Goal: Transaction & Acquisition: Purchase product/service

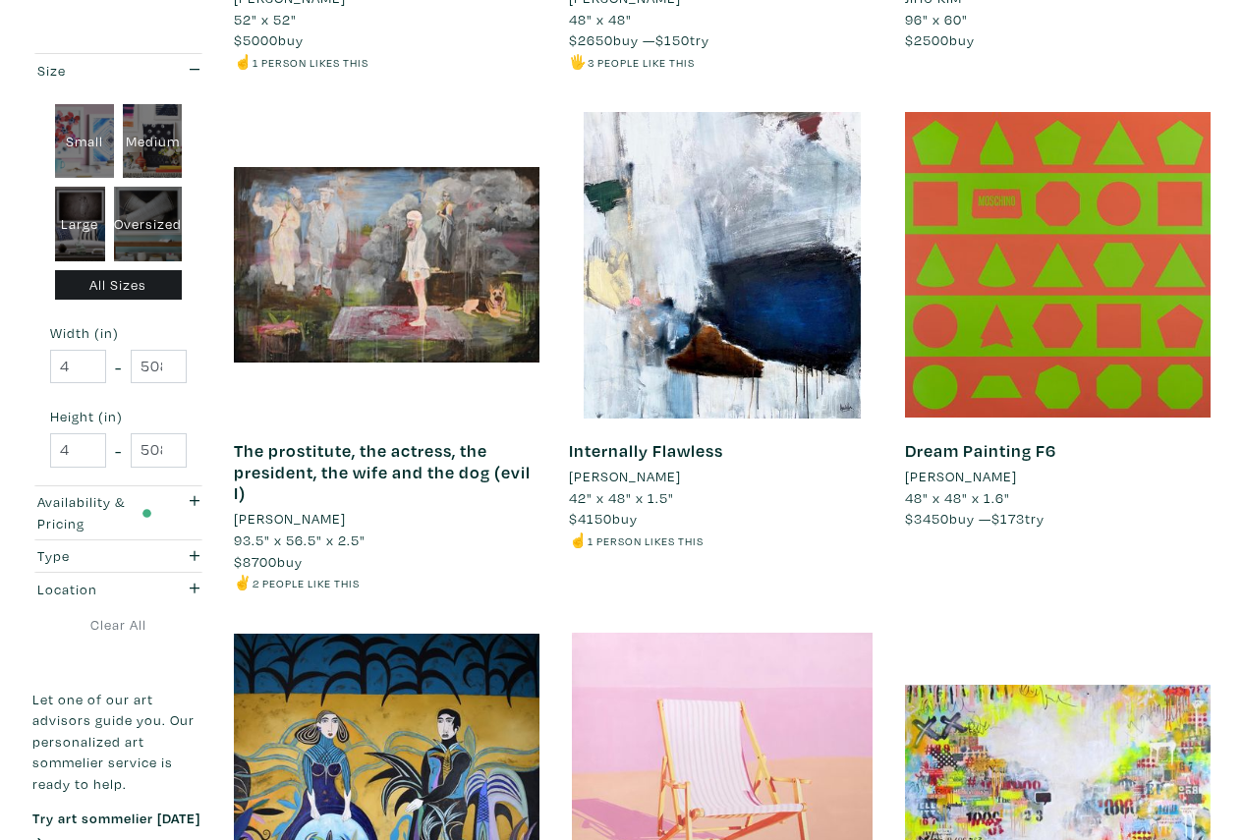
scroll to position [3562, 0]
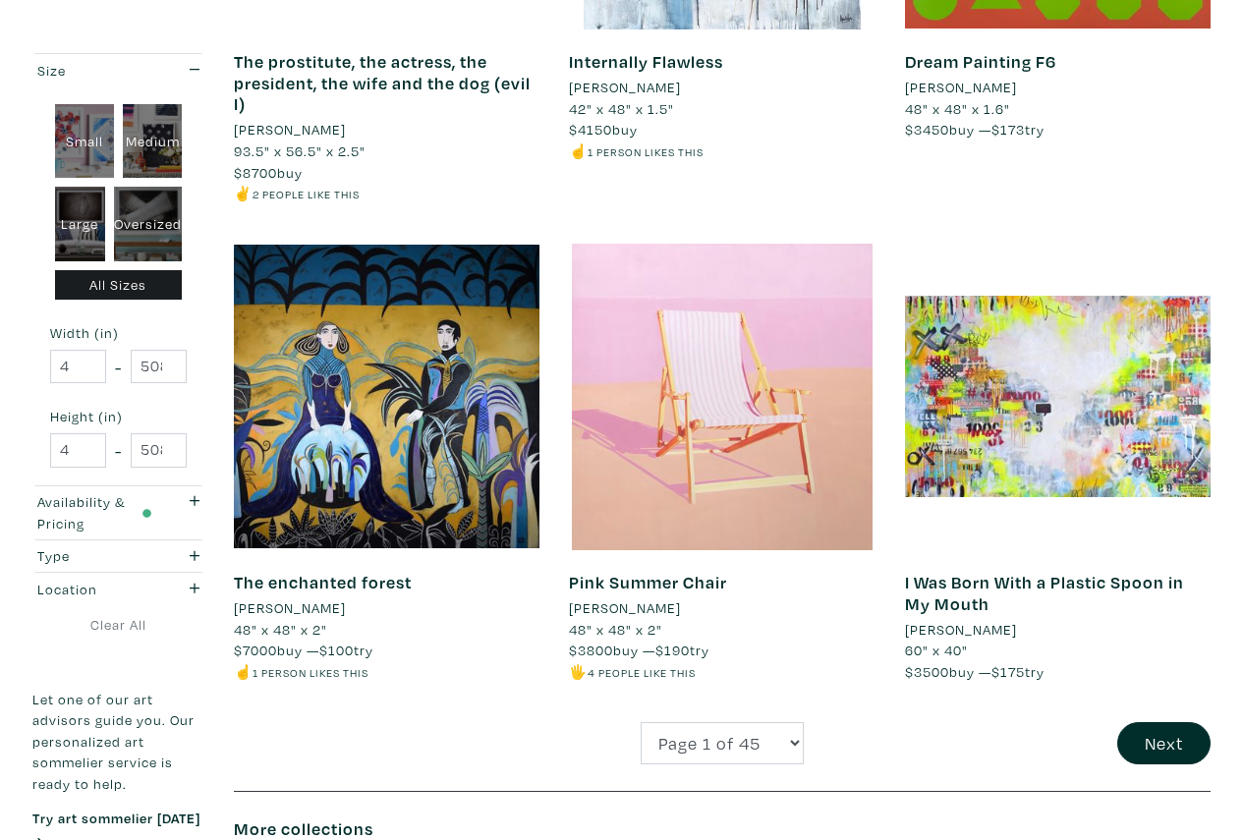
click at [76, 206] on div "Large" at bounding box center [80, 224] width 51 height 75
type input "28"
type input "48"
type input "28"
type input "48"
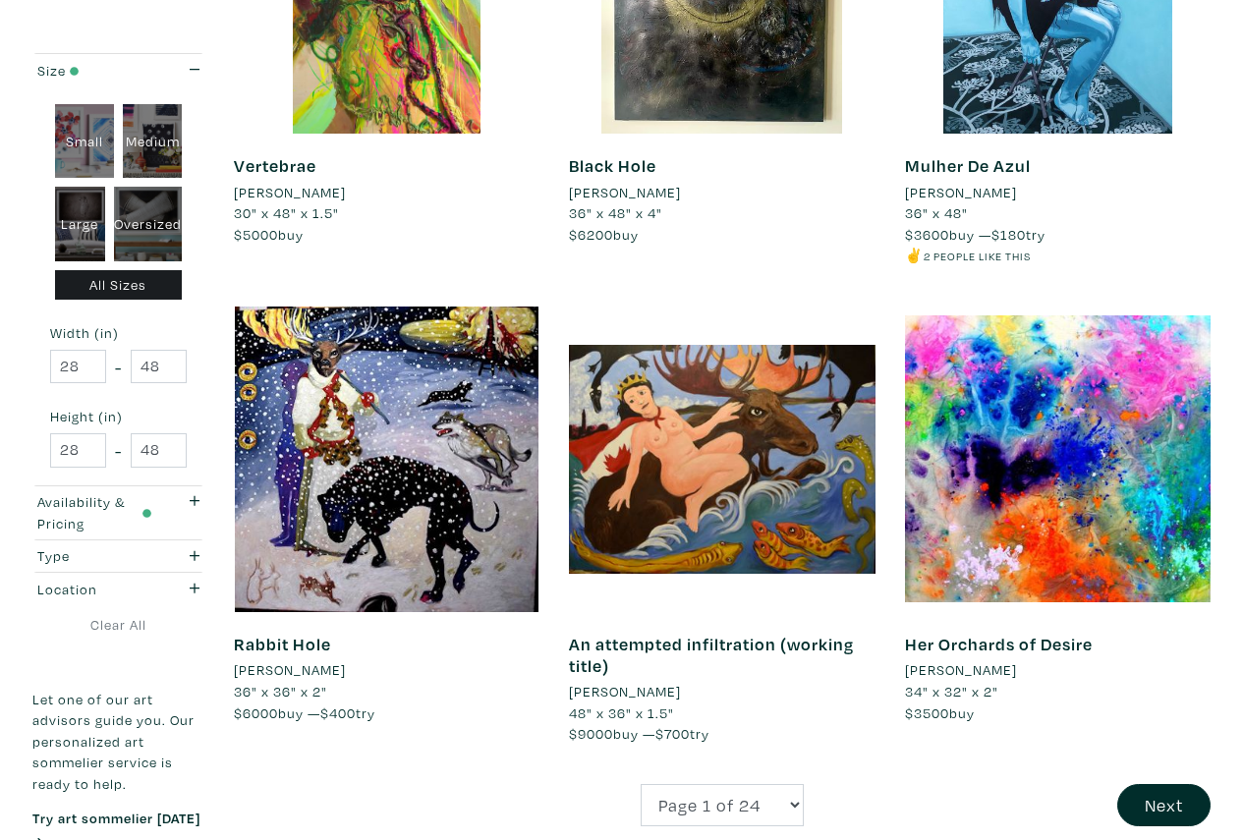
scroll to position [3463, 0]
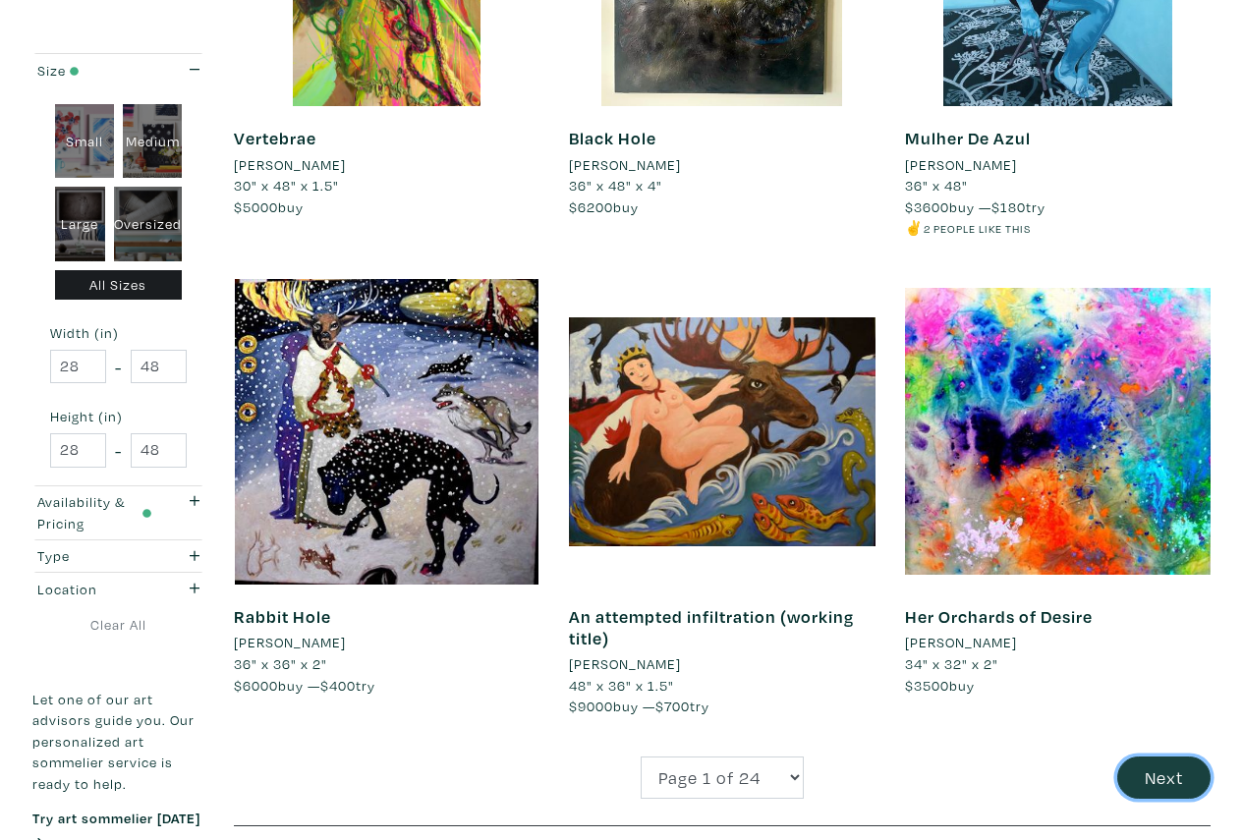
click at [1146, 768] on button "Next" at bounding box center [1163, 778] width 93 height 42
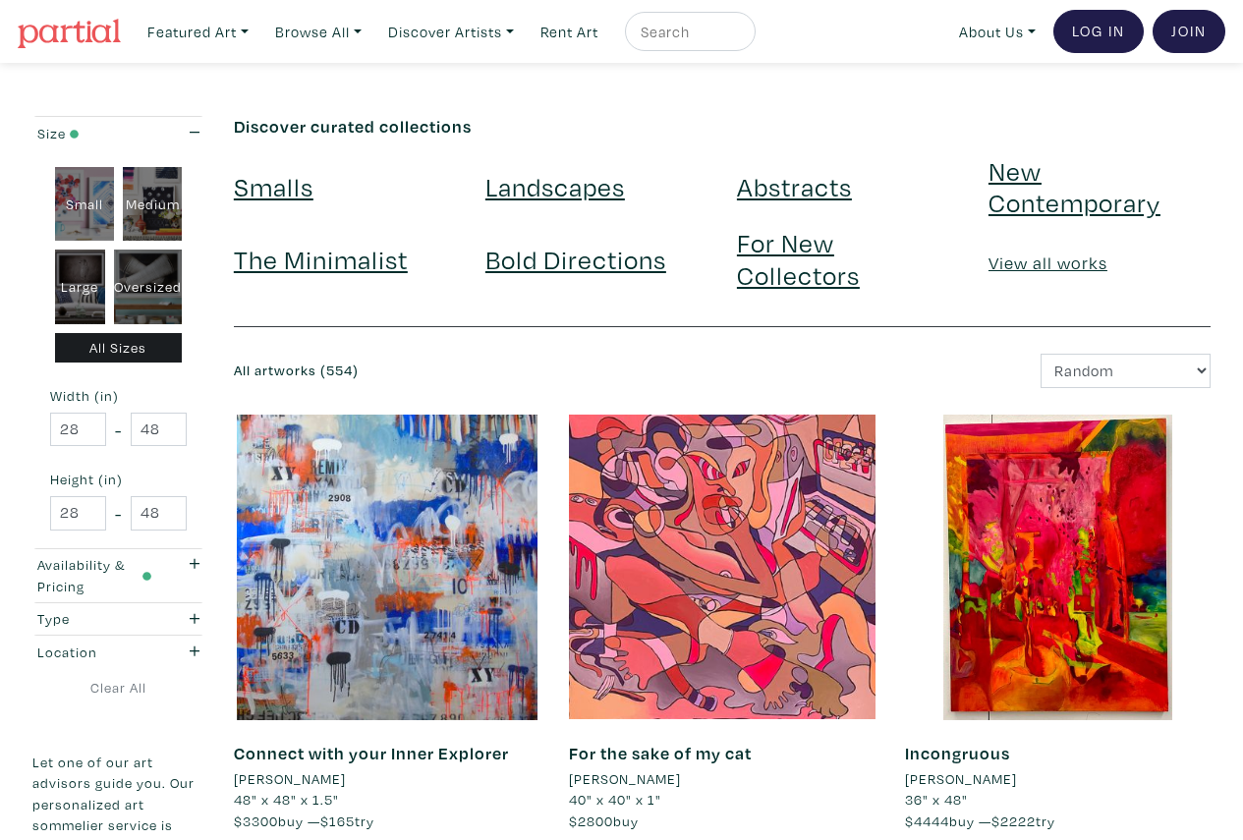
click at [96, 355] on div "All Sizes" at bounding box center [119, 348] width 128 height 30
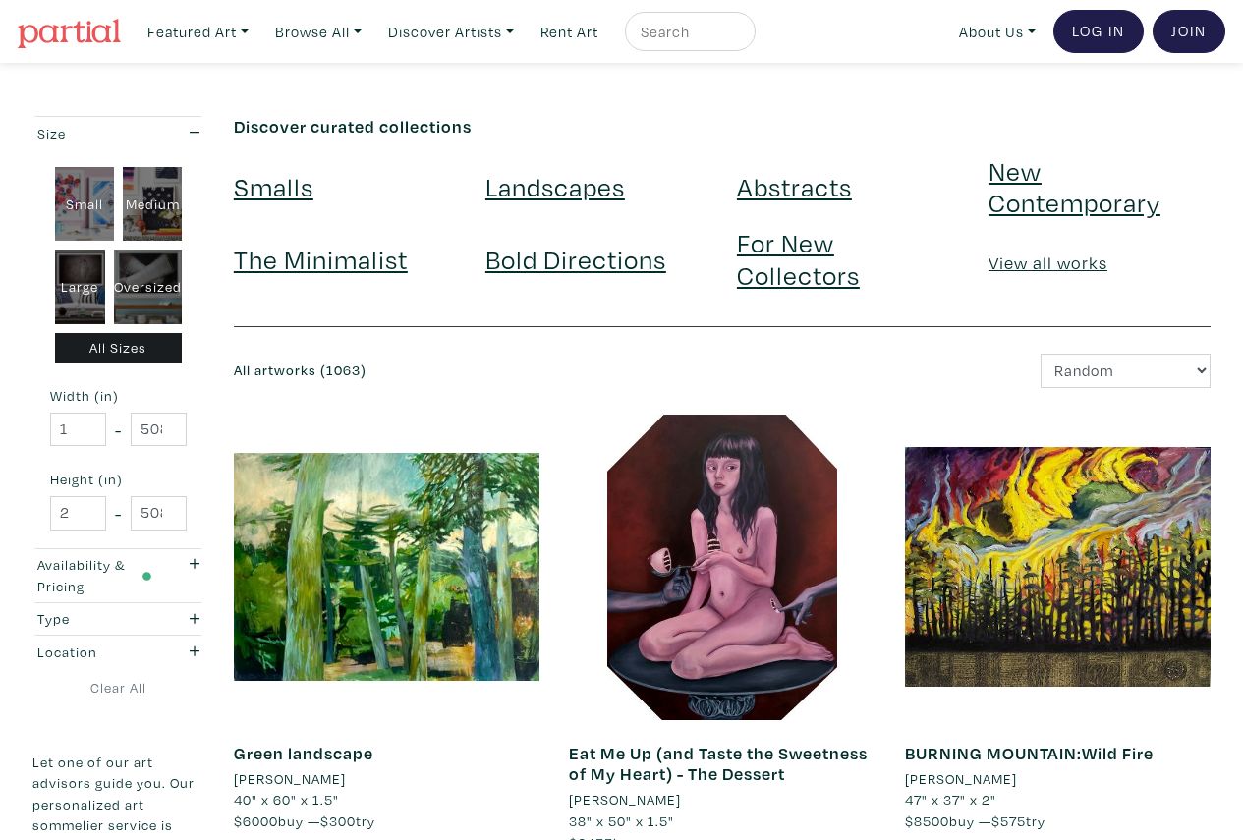
click at [86, 291] on div "Large" at bounding box center [80, 287] width 51 height 75
type input "28"
type input "48"
type input "28"
type input "48"
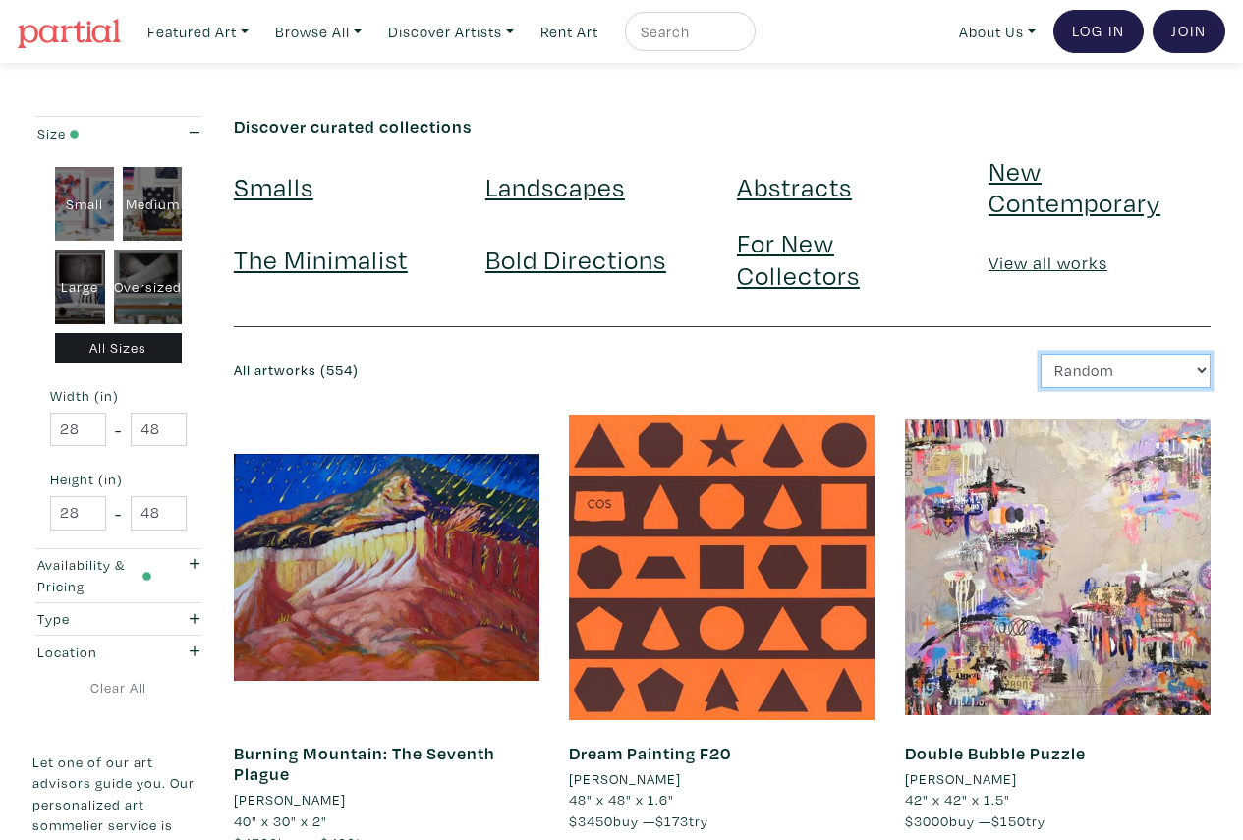
click at [1070, 370] on select "Newest Random Price: Low to High Price: High to Low" at bounding box center [1125, 371] width 170 height 34
select select "price"
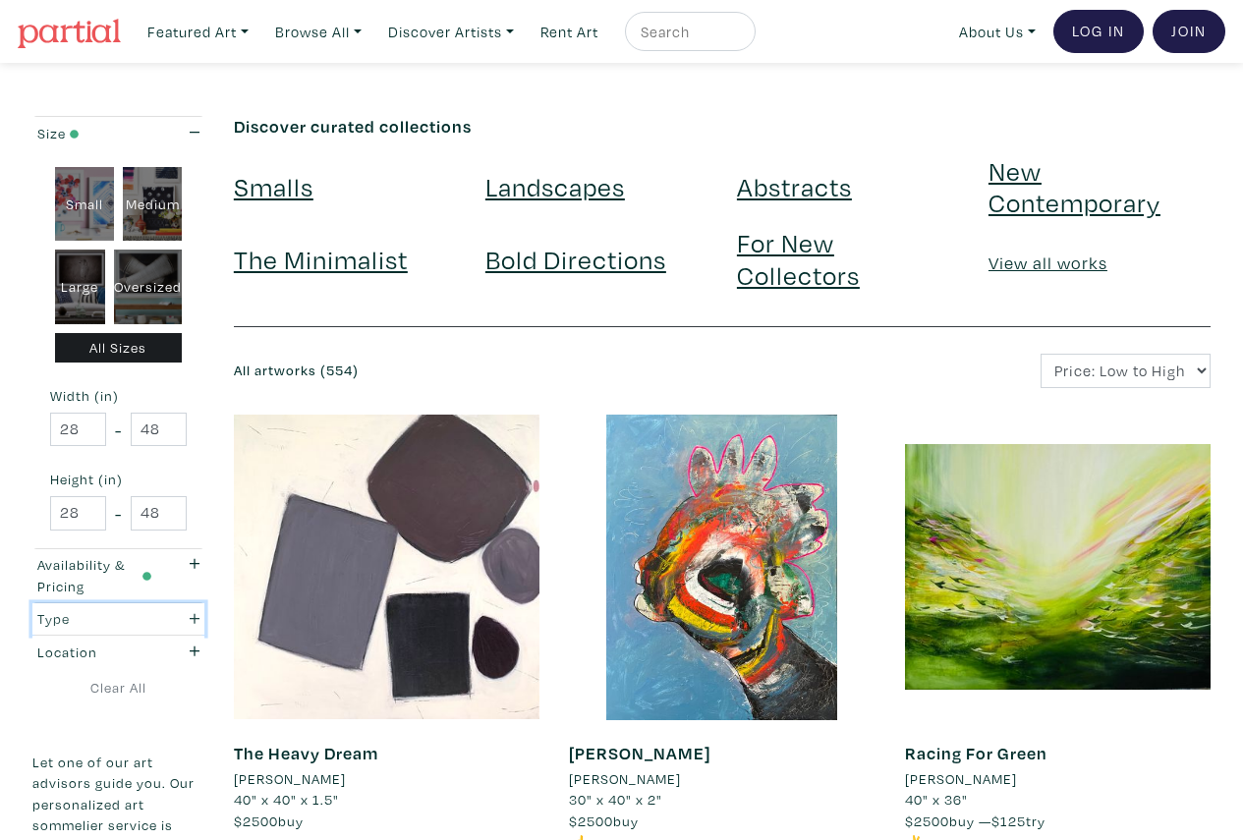
click at [192, 615] on icon "button" at bounding box center [195, 619] width 11 height 14
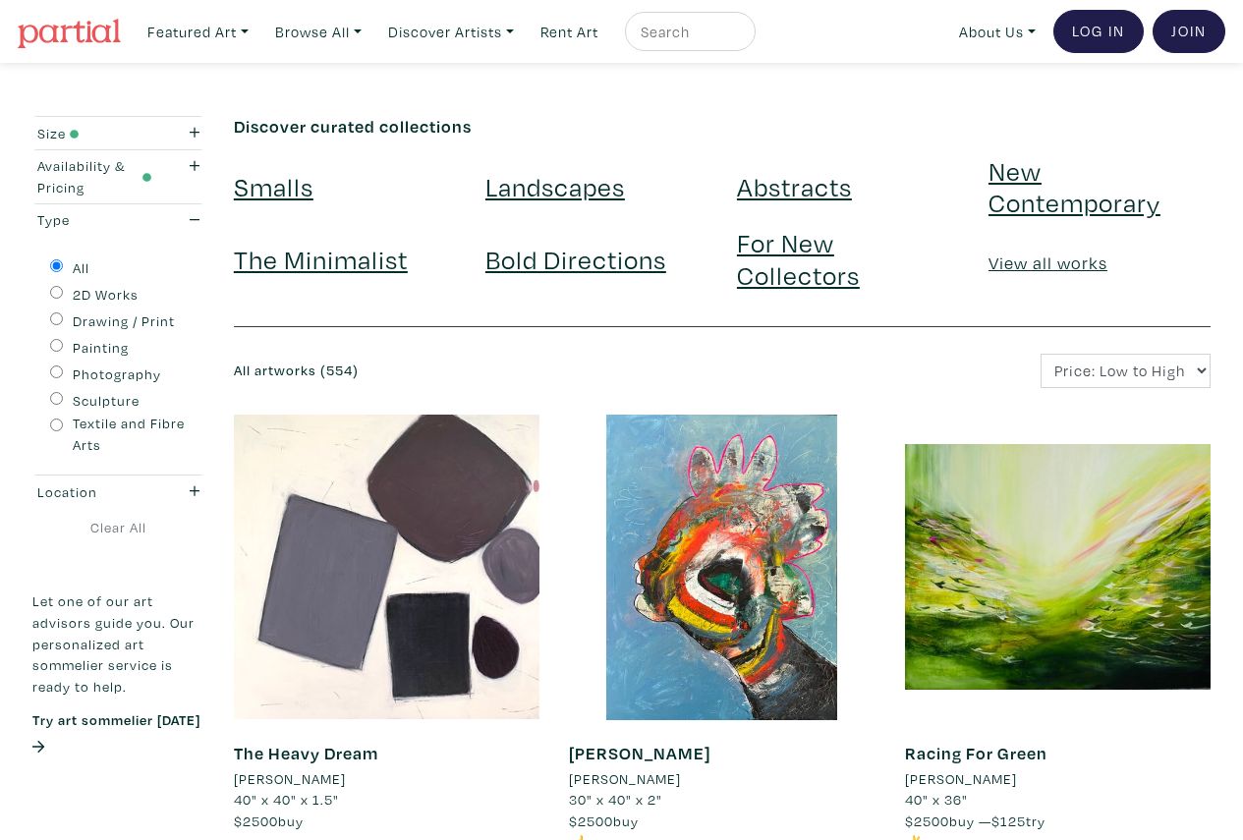
click at [67, 343] on div "Painting" at bounding box center [118, 346] width 137 height 27
click at [58, 342] on input "Painting" at bounding box center [56, 345] width 13 height 13
radio input "true"
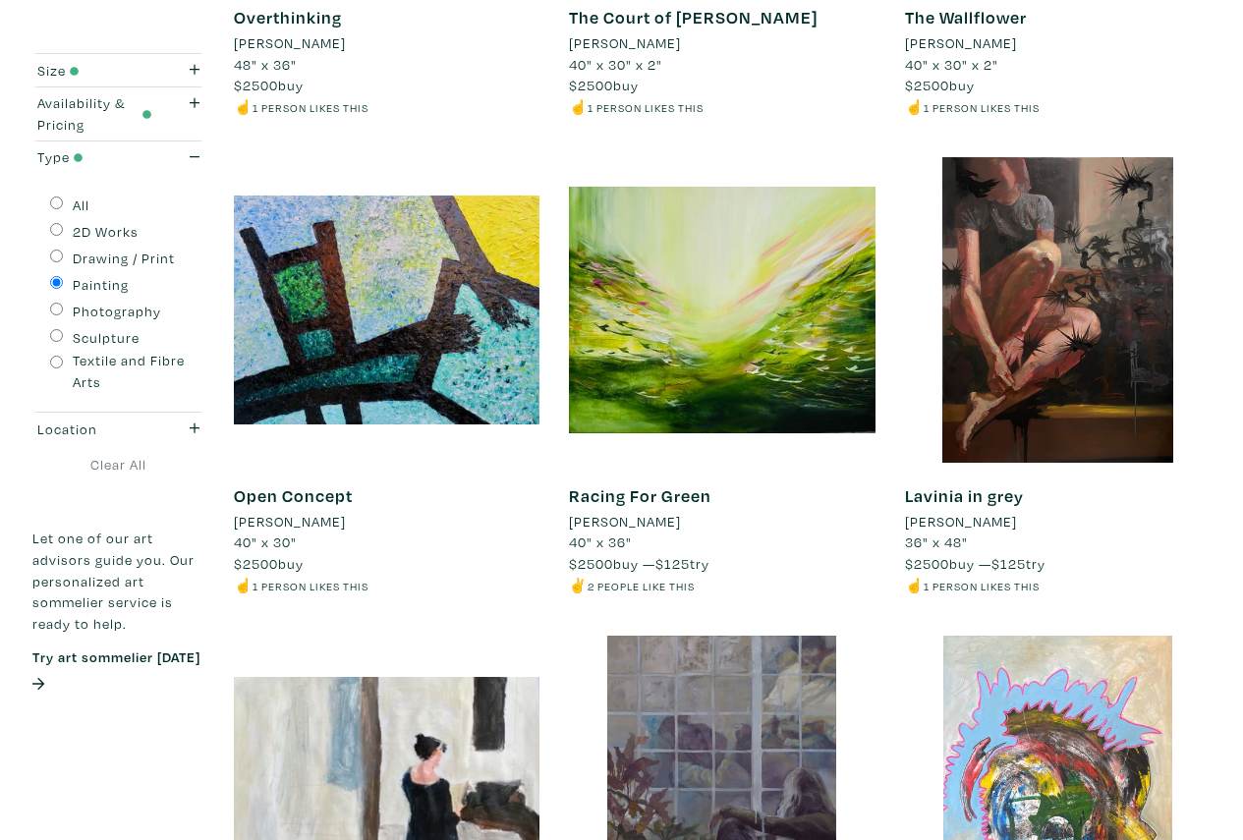
scroll to position [3496, 0]
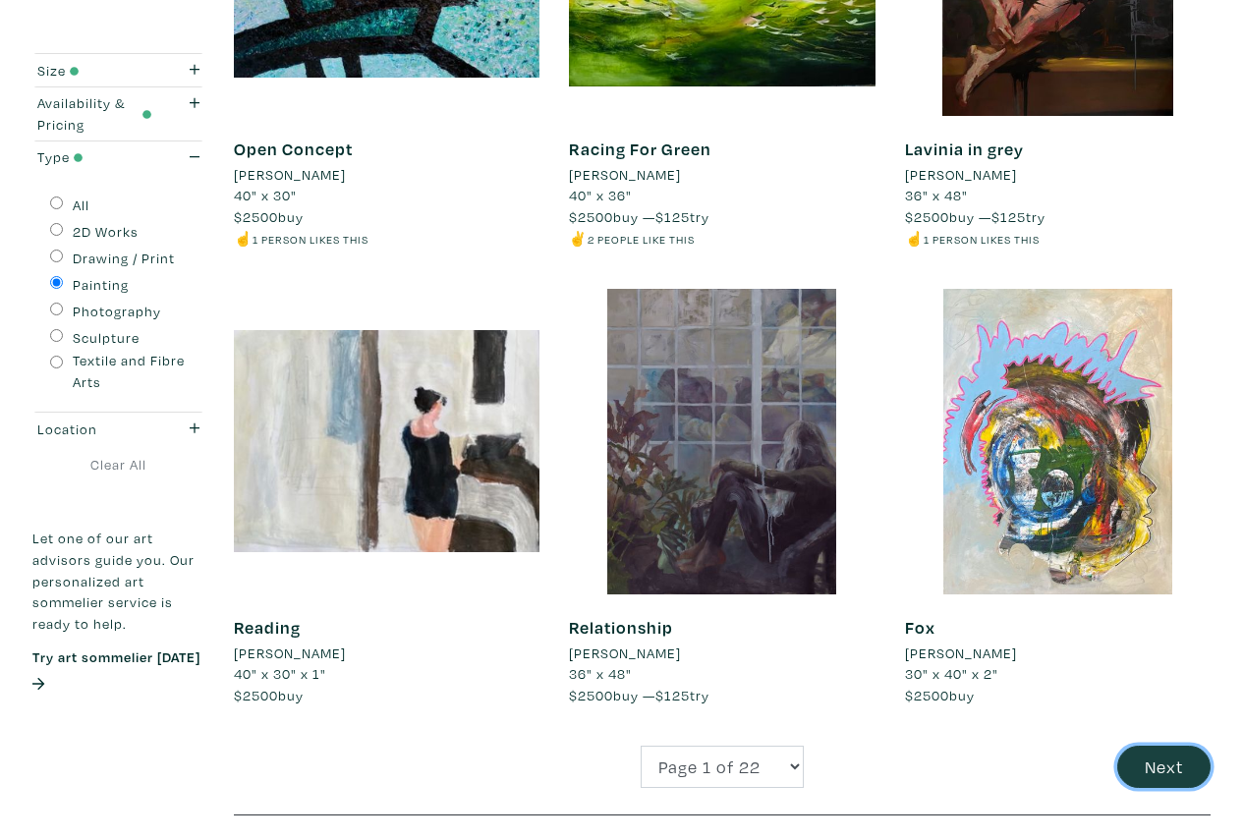
click at [1163, 768] on button "Next" at bounding box center [1163, 767] width 93 height 42
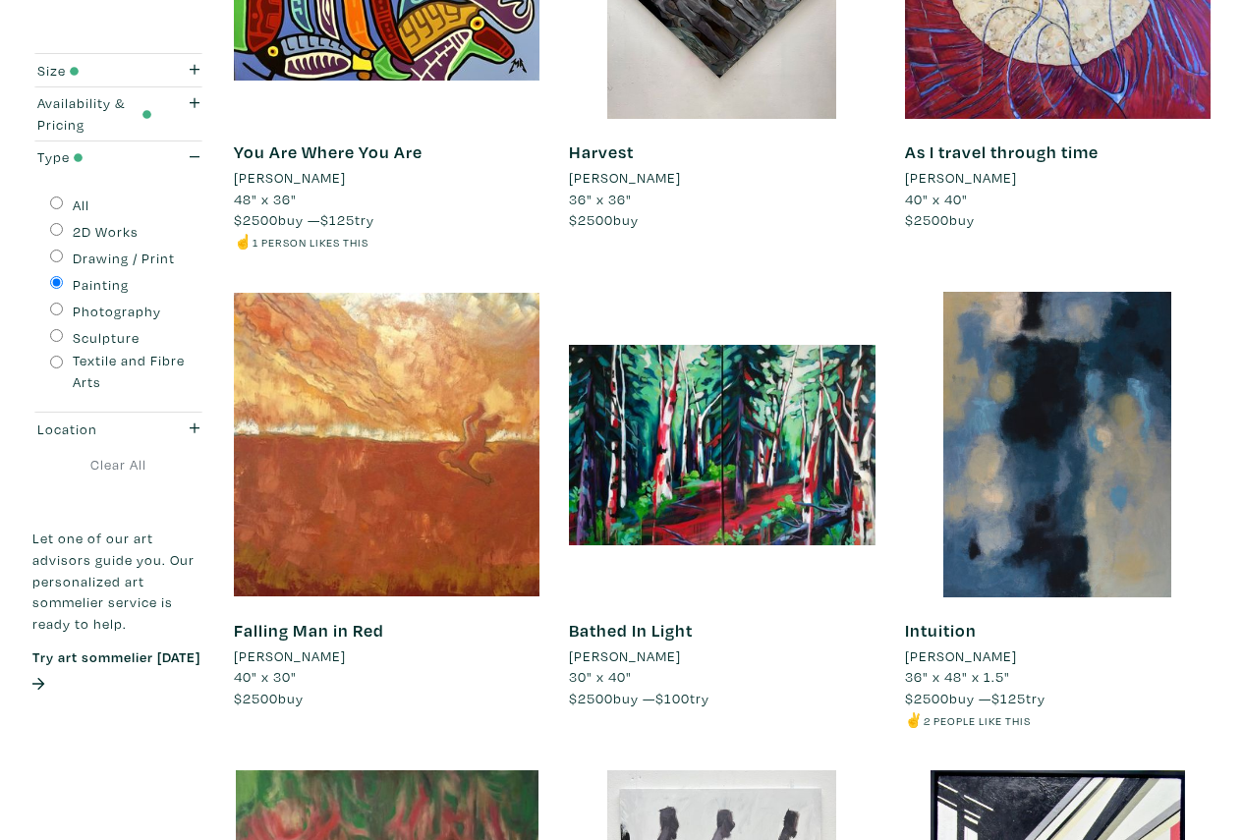
scroll to position [3646, 0]
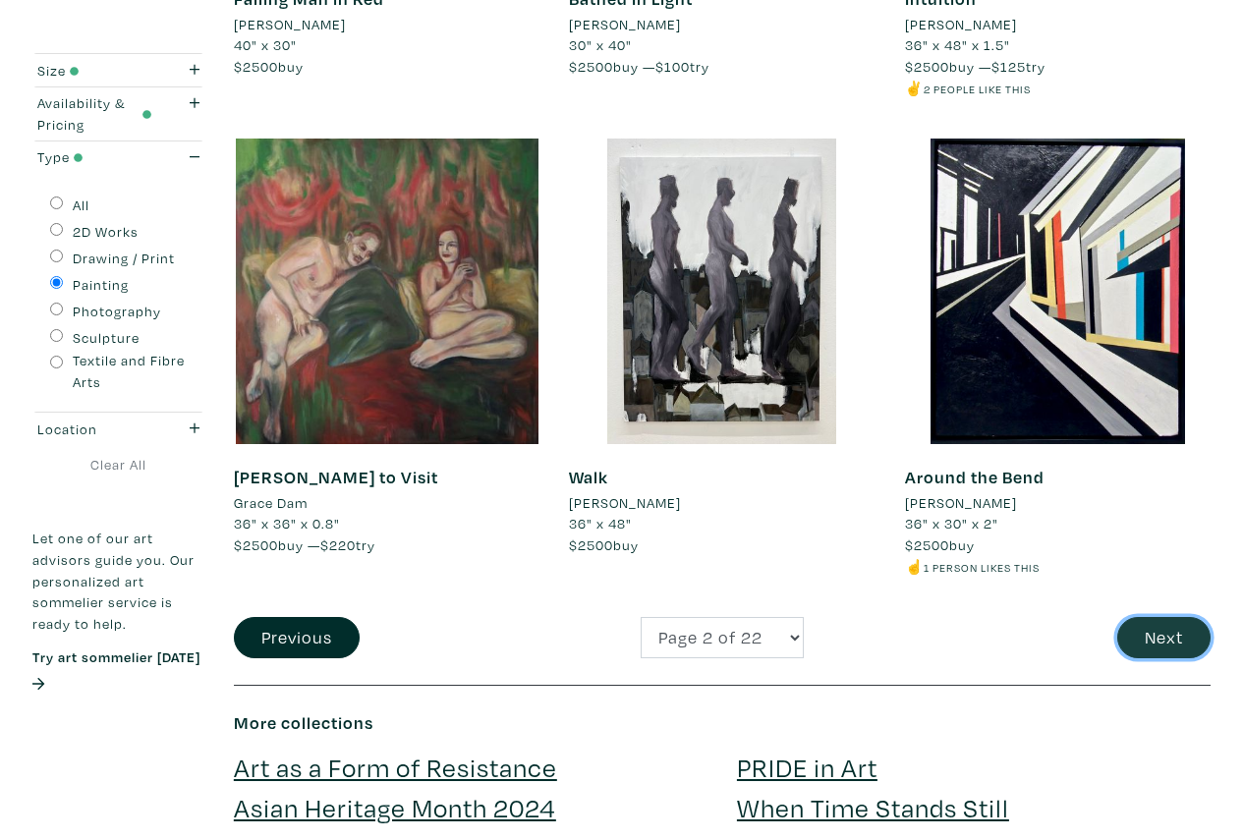
click at [1158, 631] on button "Next" at bounding box center [1163, 638] width 93 height 42
